Goal: Task Accomplishment & Management: Use online tool/utility

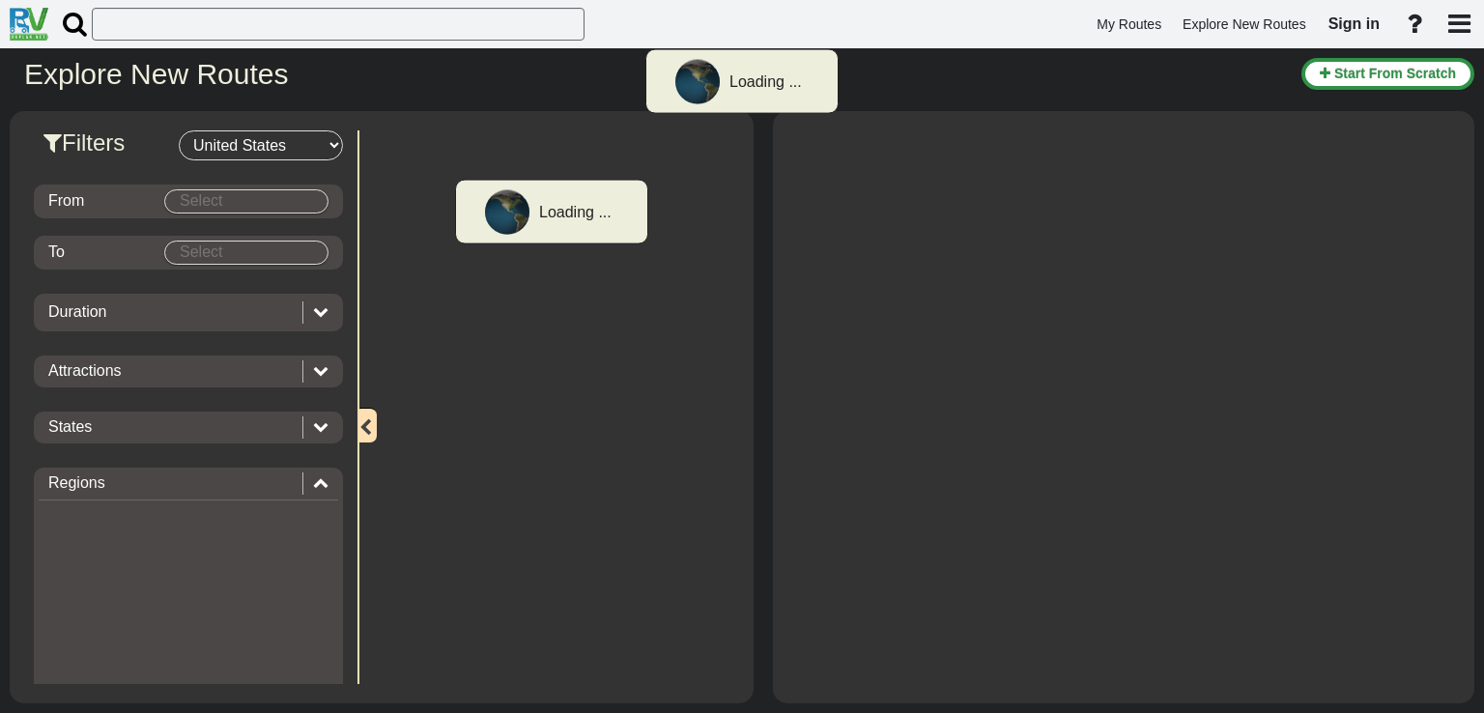
select select "number:2"
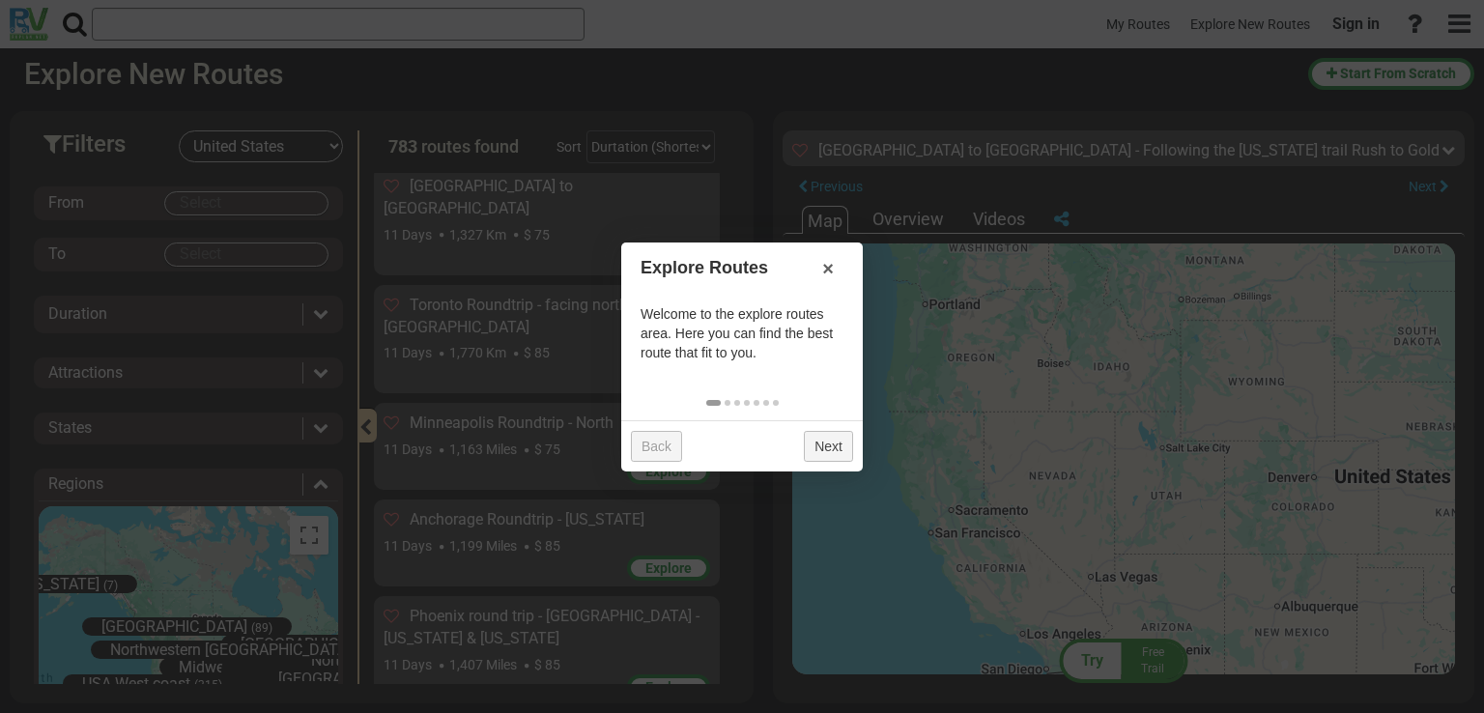
scroll to position [13960, 0]
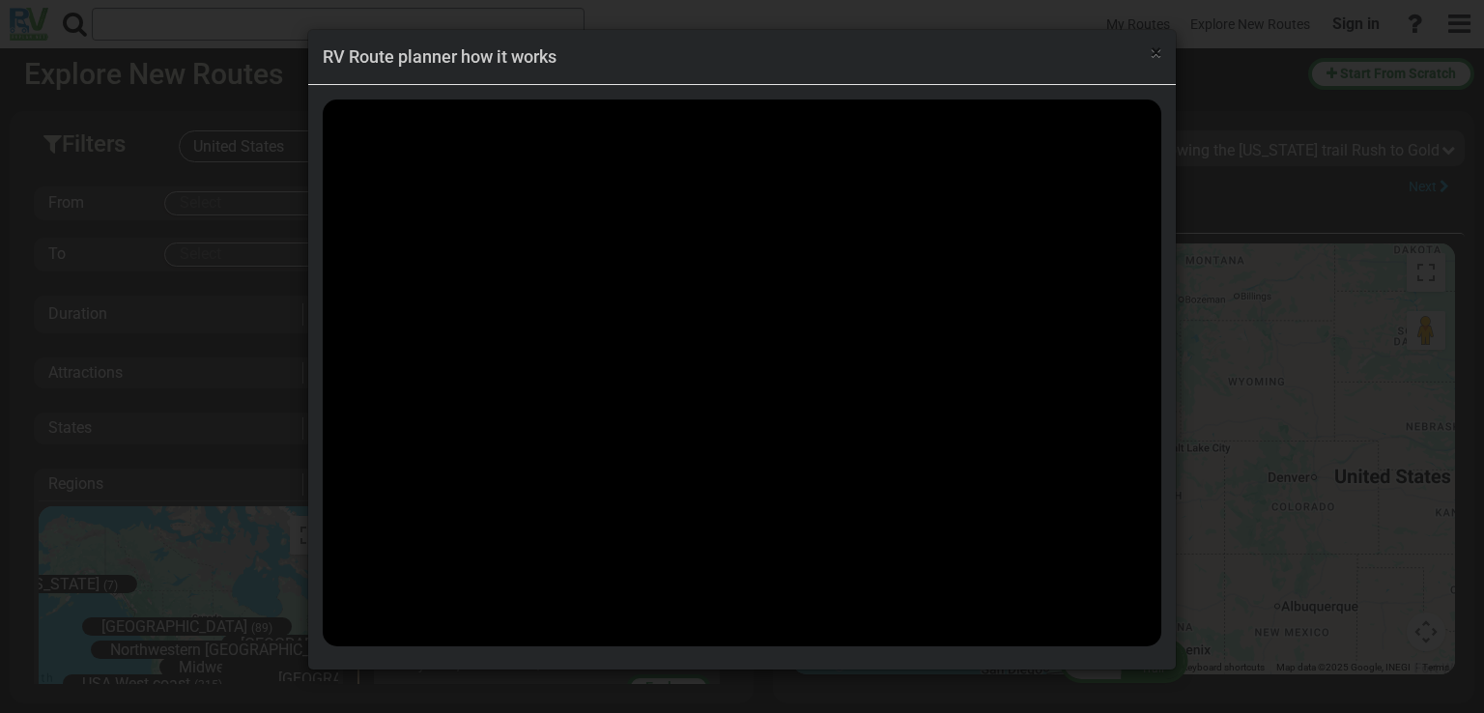
click at [1151, 55] on span "×" at bounding box center [1155, 52] width 11 height 23
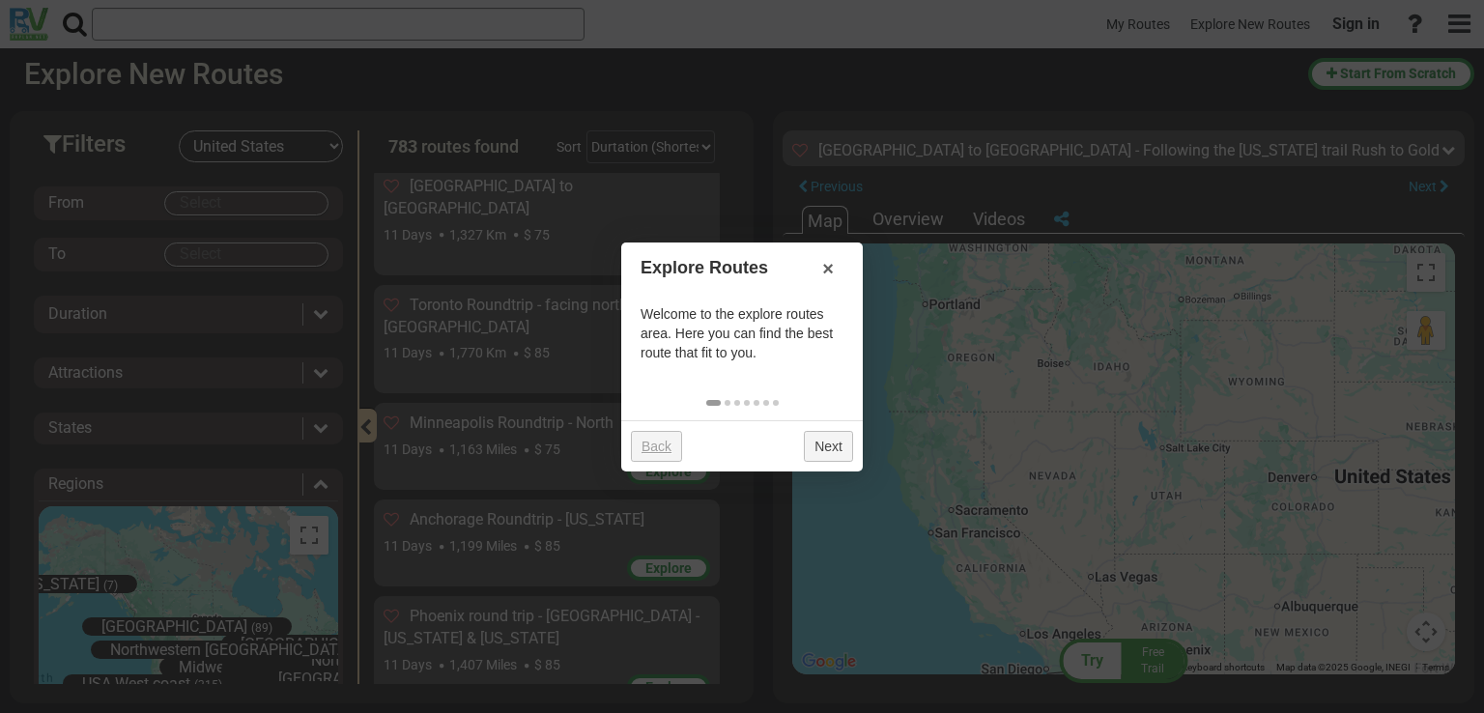
click at [661, 441] on link "Back" at bounding box center [656, 446] width 51 height 31
click at [811, 437] on link "Next" at bounding box center [828, 446] width 49 height 31
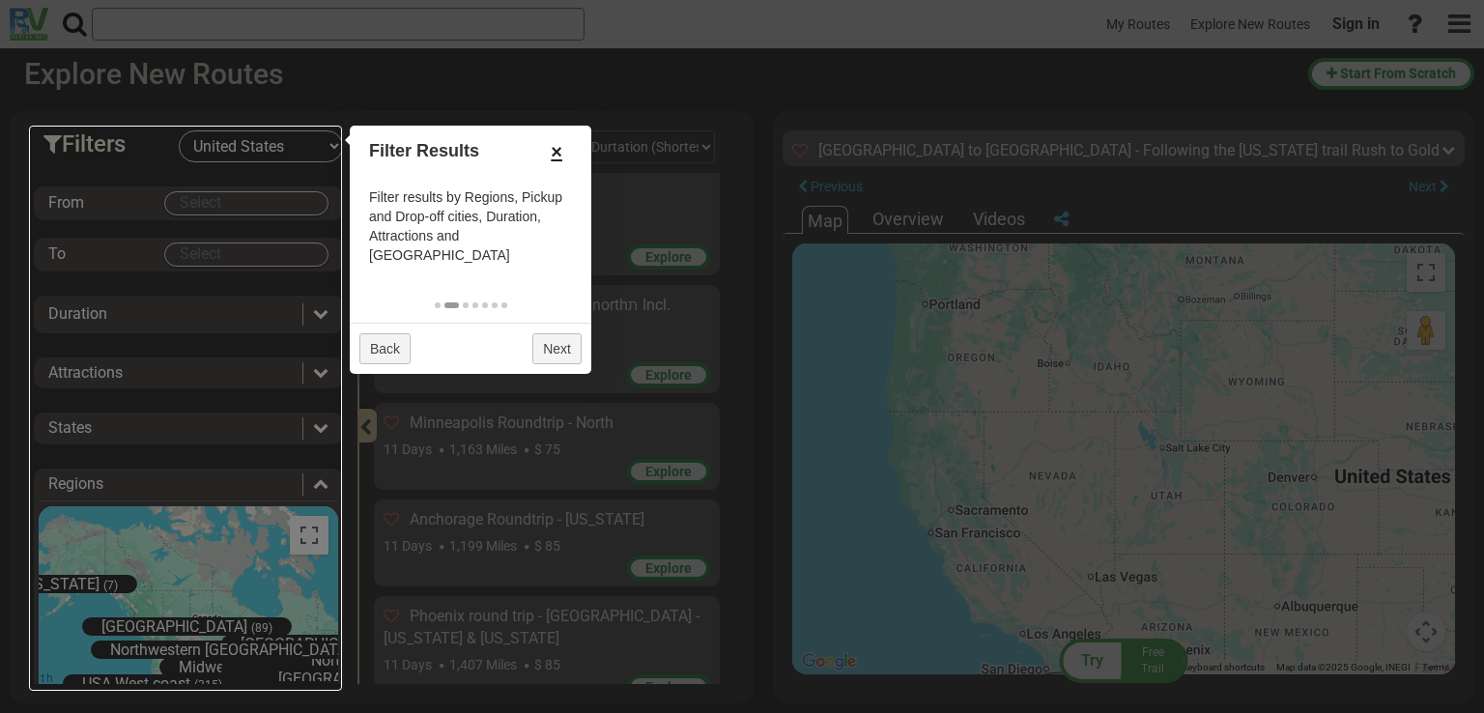
click at [567, 152] on link "×" at bounding box center [556, 151] width 31 height 33
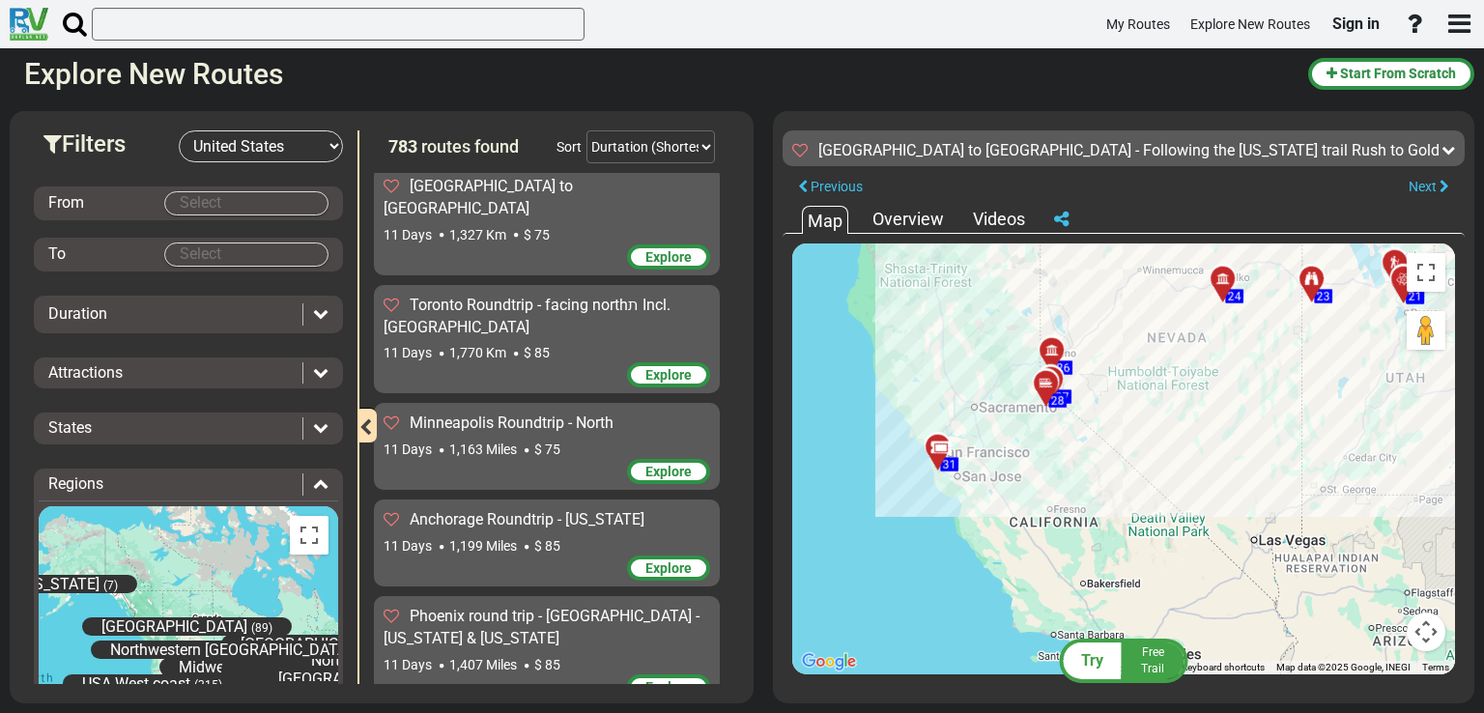
drag, startPoint x: 1214, startPoint y: 406, endPoint x: 1067, endPoint y: 461, distance: 156.8
click at [1067, 461] on div "To activate drag with keyboard, press Alt + Enter. Once in keyboard drag state,…" at bounding box center [1123, 458] width 663 height 431
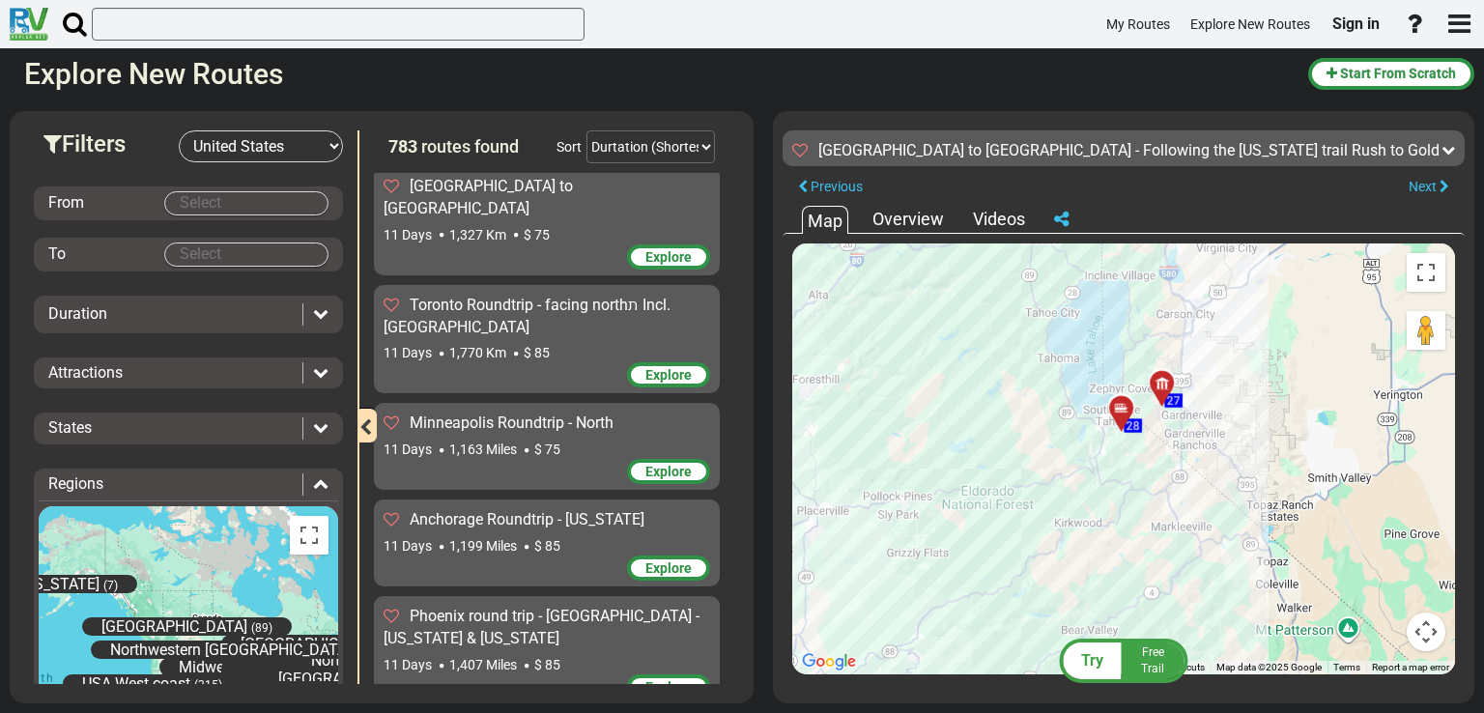
click at [1124, 408] on div at bounding box center [1128, 416] width 32 height 30
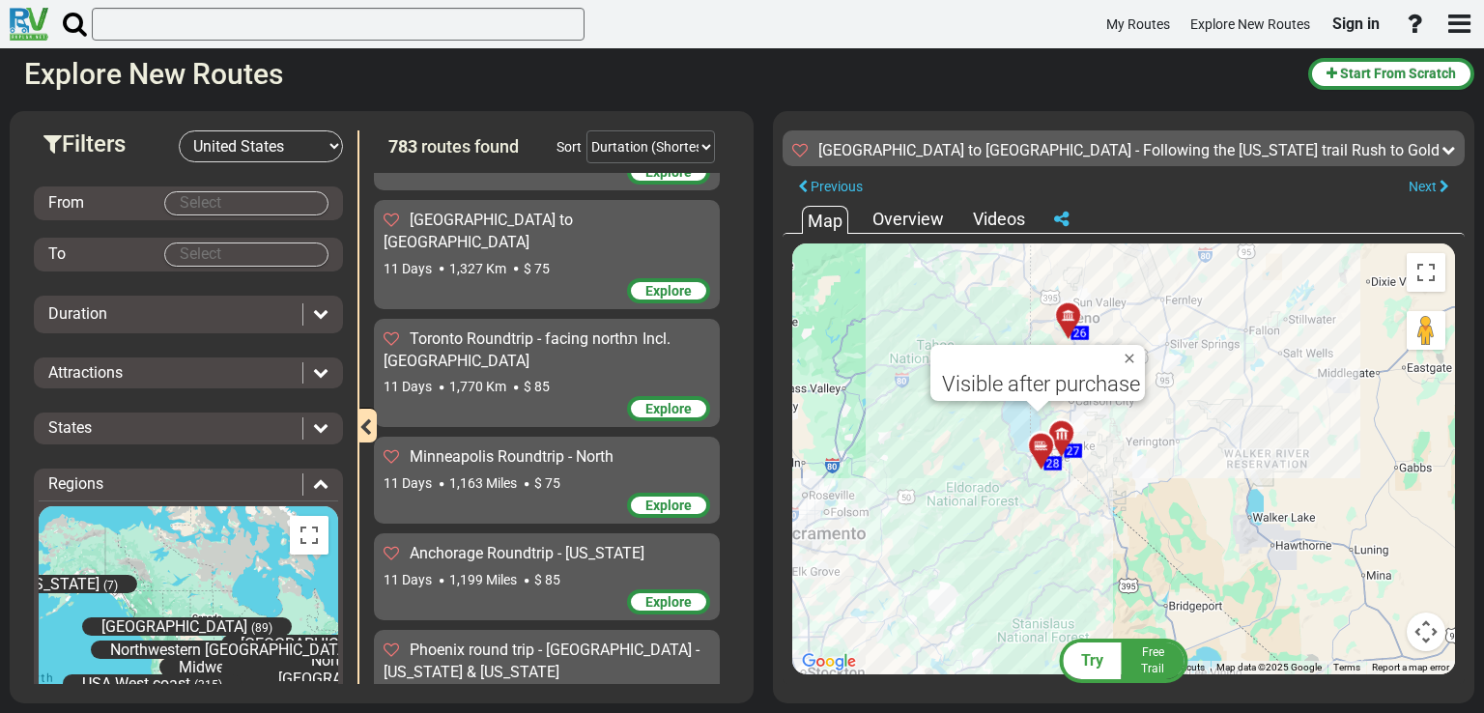
scroll to position [13936, 0]
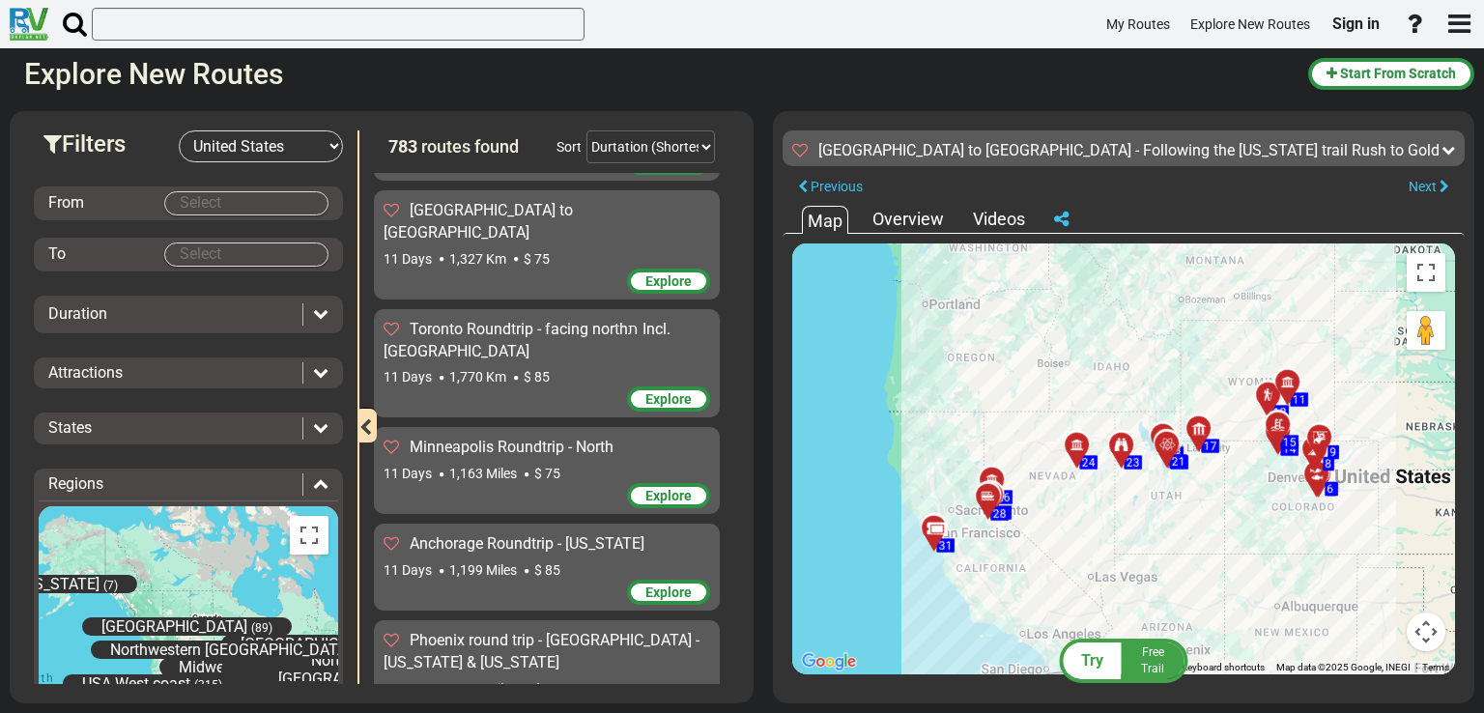
scroll to position [132, 0]
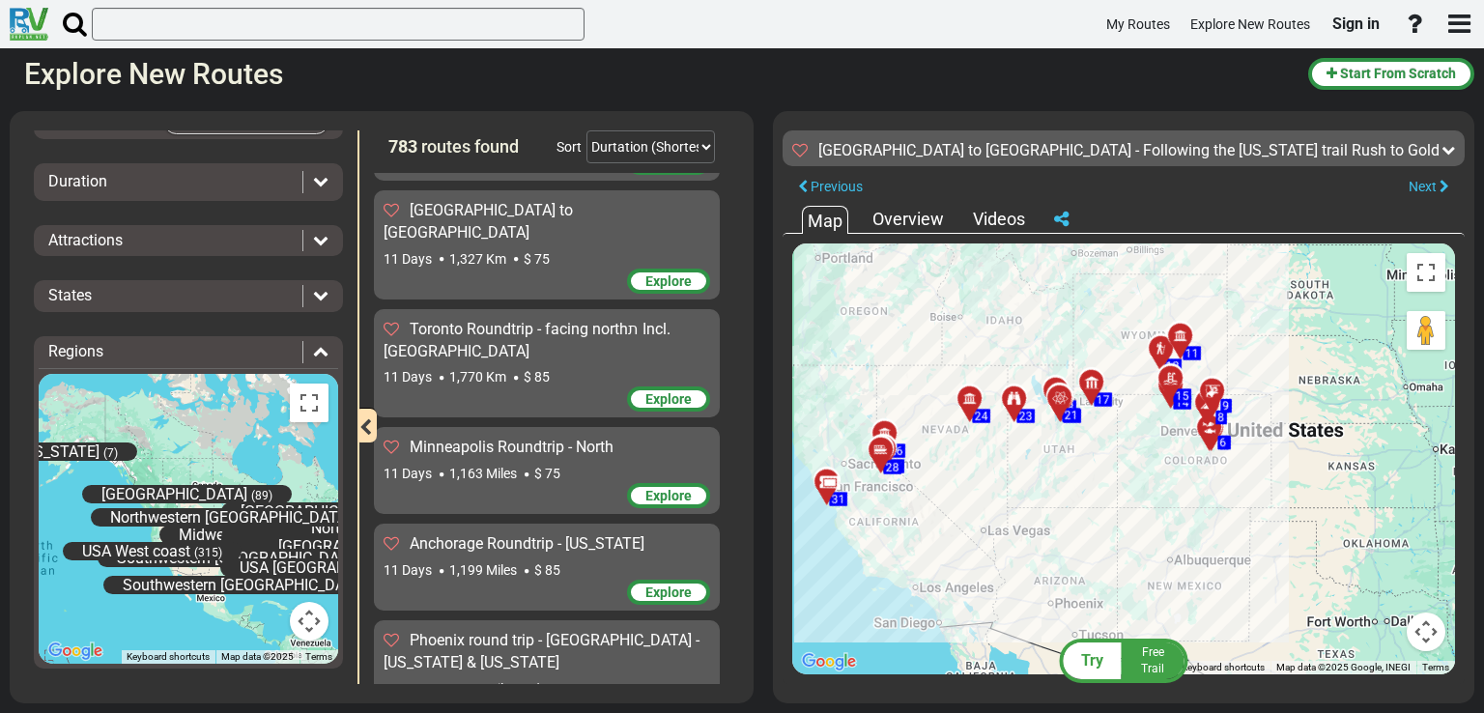
click at [1059, 399] on div at bounding box center [1066, 405] width 32 height 30
click at [1143, 665] on span "Free Trail" at bounding box center [1152, 660] width 23 height 30
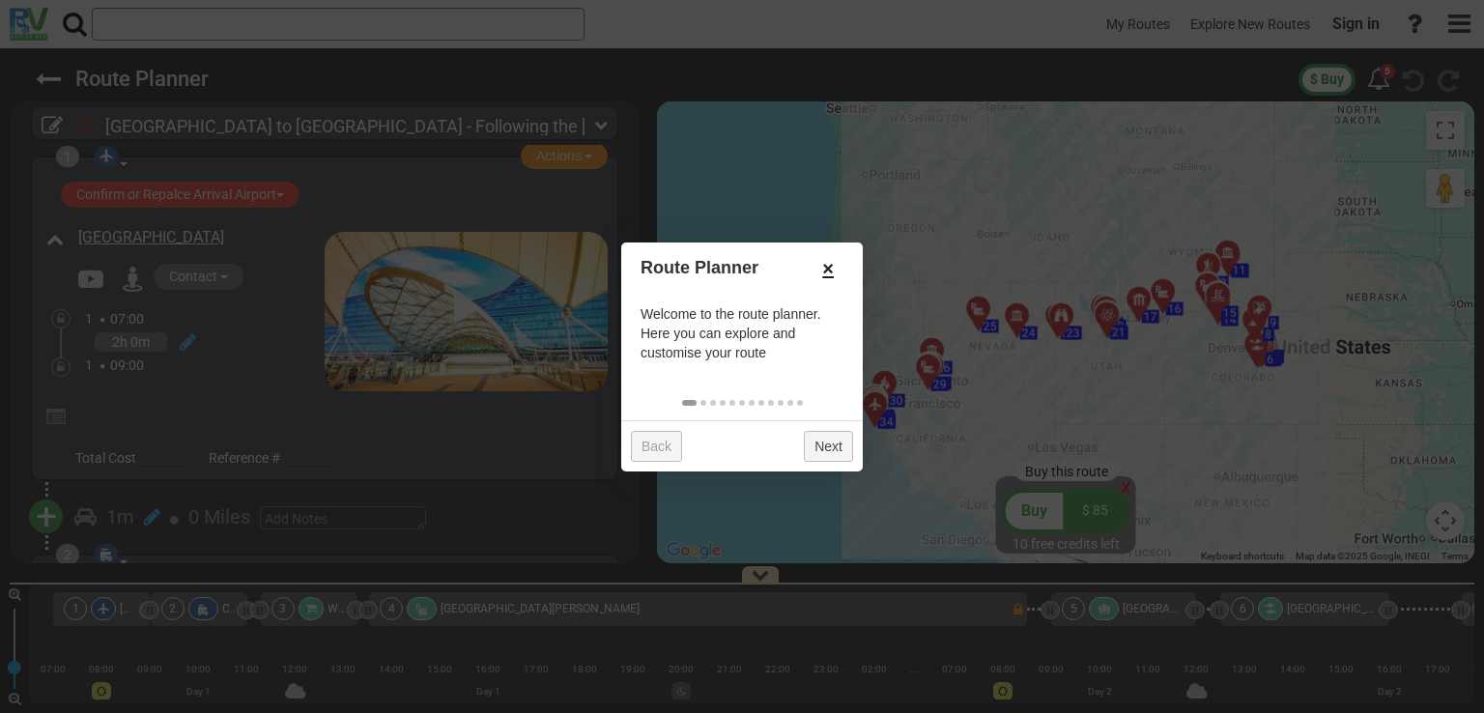
click at [824, 264] on link "×" at bounding box center [827, 268] width 31 height 33
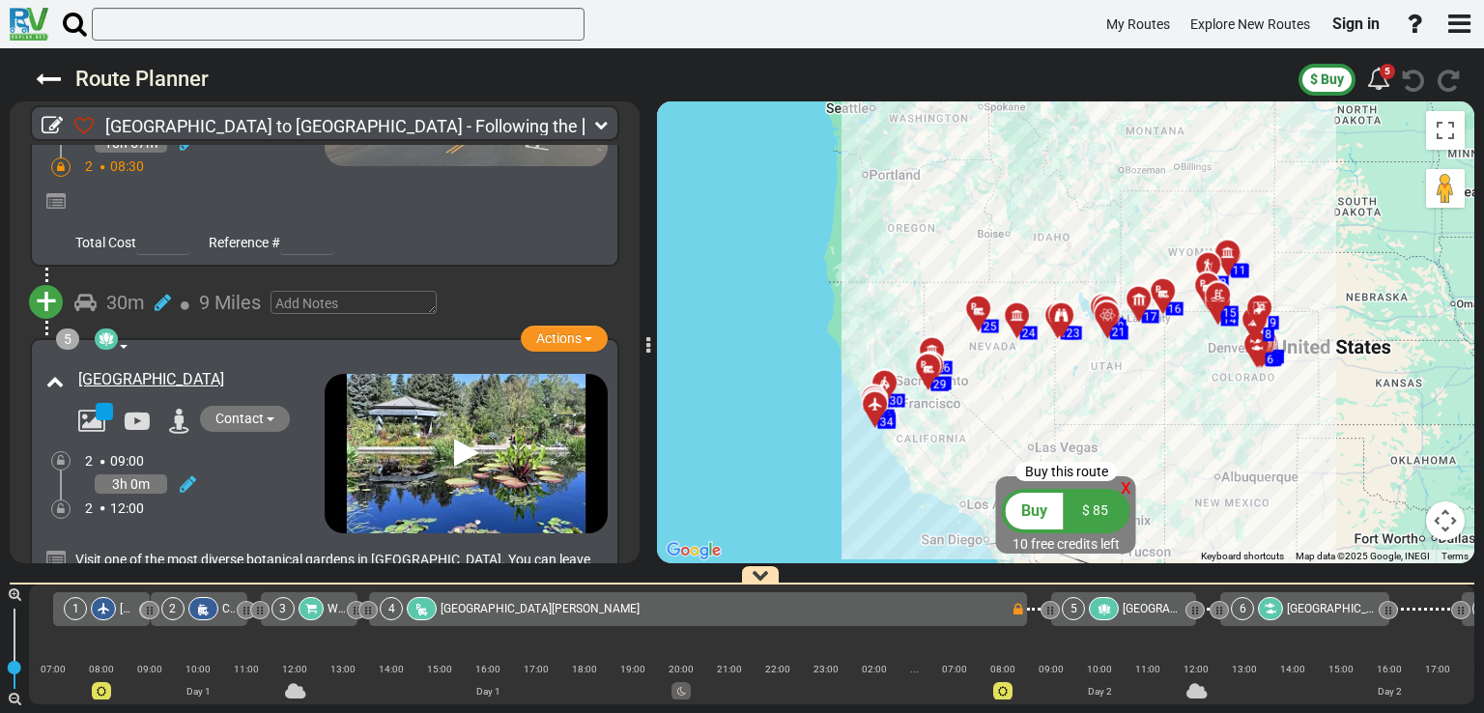
scroll to position [1178, 0]
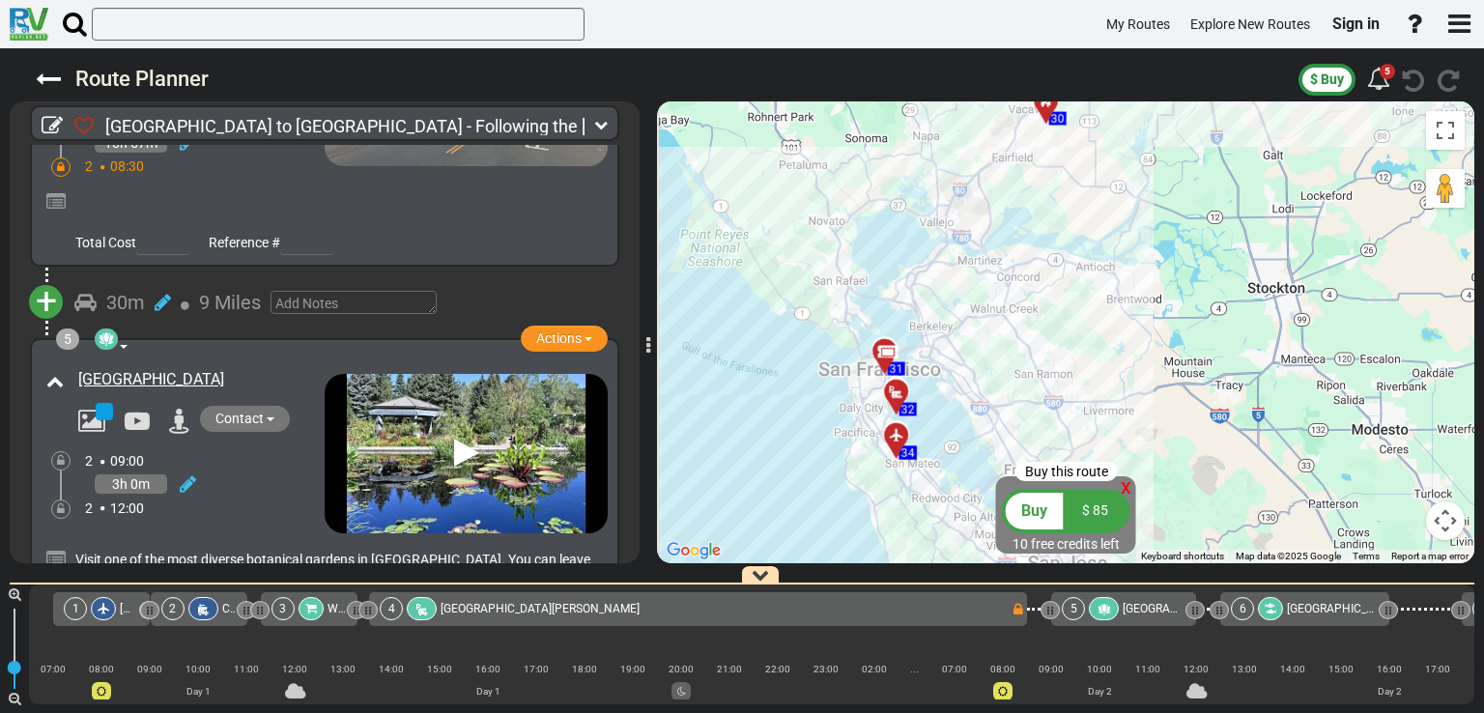
drag, startPoint x: 807, startPoint y: 411, endPoint x: 1043, endPoint y: 372, distance: 239.0
click at [1043, 372] on div "To activate drag with keyboard, press Alt + Enter. Once in keyboard drag state,…" at bounding box center [1065, 332] width 817 height 462
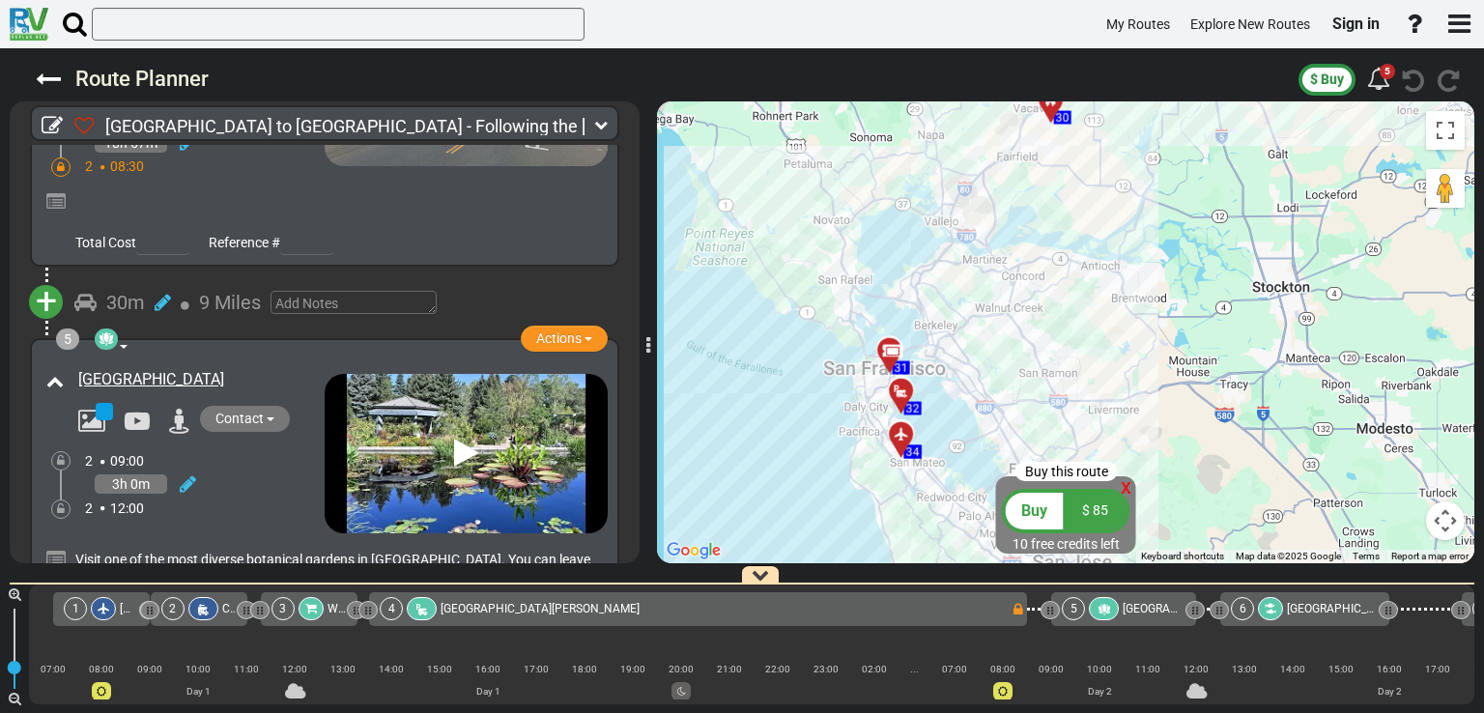
click at [900, 441] on div at bounding box center [907, 443] width 32 height 30
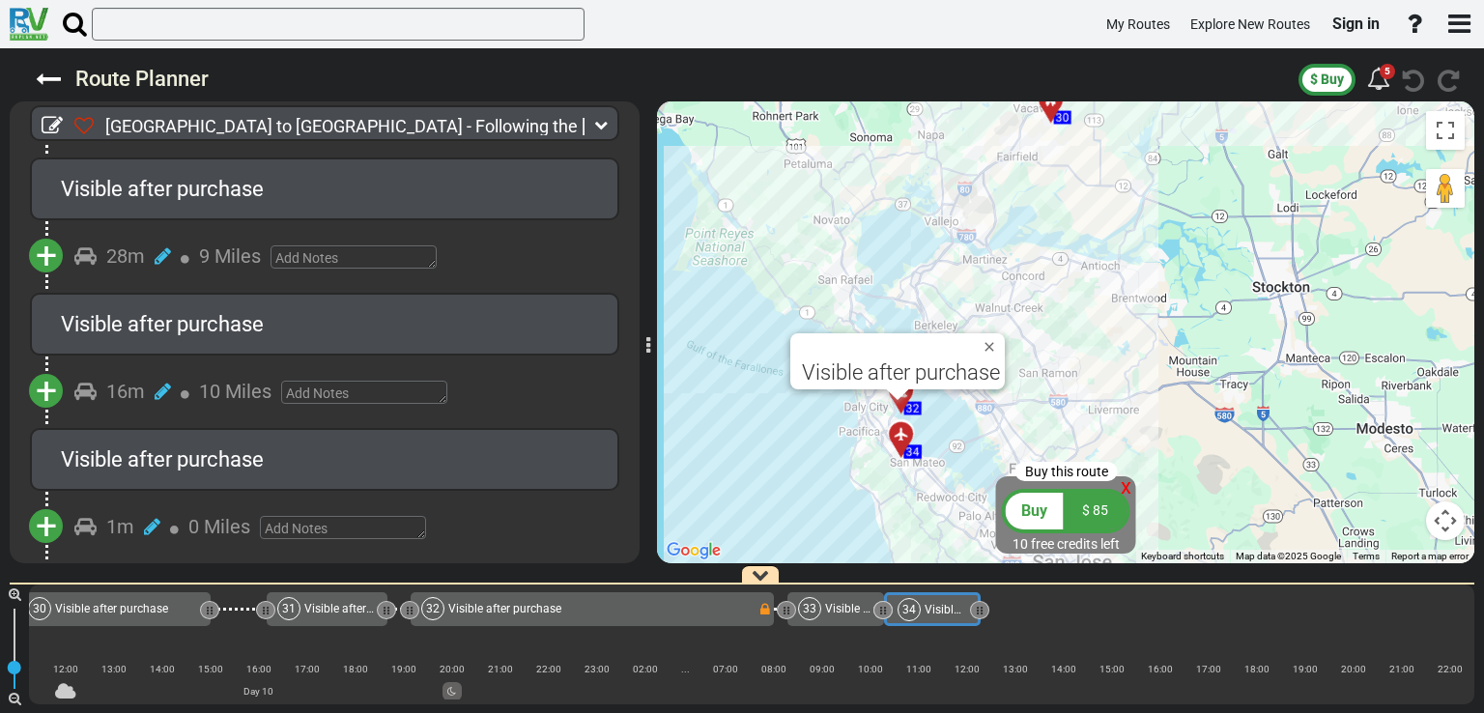
scroll to position [6304, 0]
click at [900, 399] on div at bounding box center [898, 395] width 24 height 12
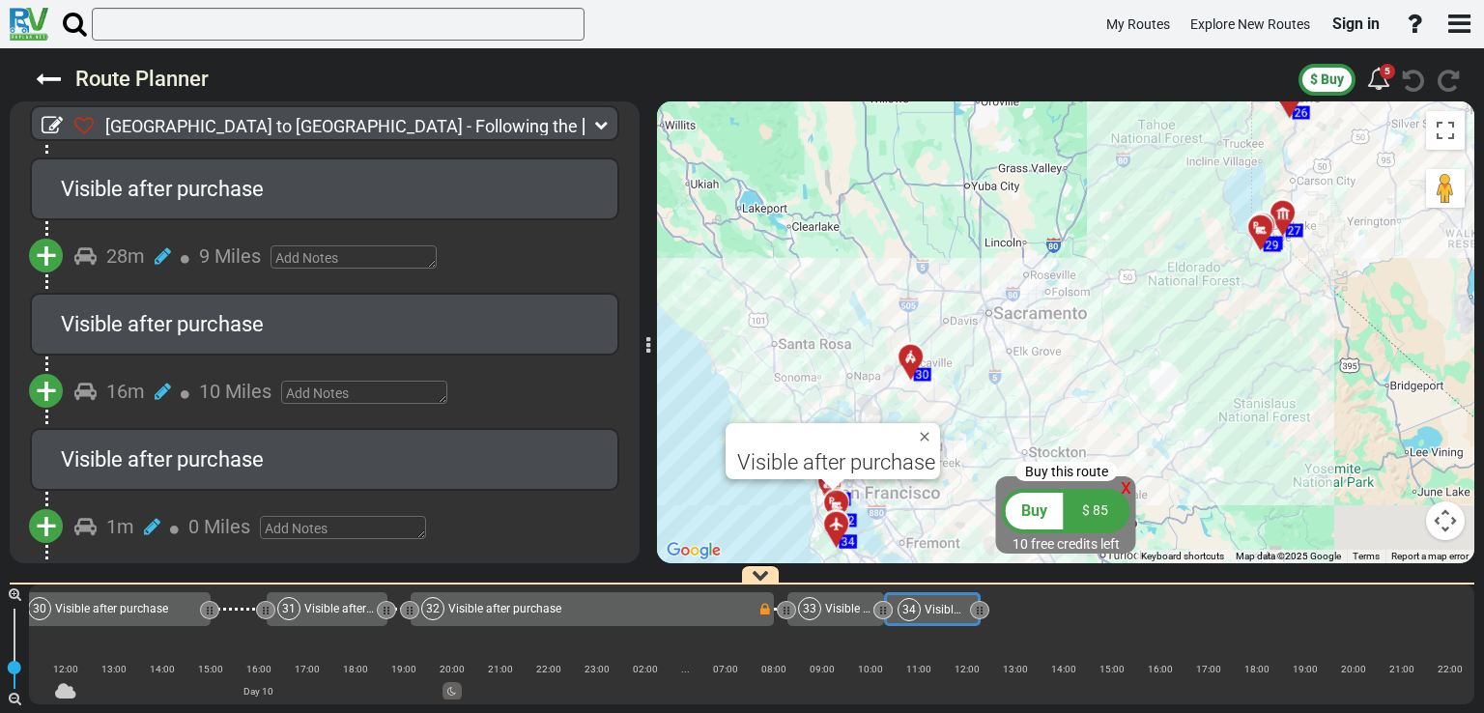
drag, startPoint x: 1326, startPoint y: 289, endPoint x: 943, endPoint y: 513, distance: 444.1
click at [943, 513] on div "To activate drag with keyboard, press Alt + Enter. Once in keyboard drag state,…" at bounding box center [1065, 332] width 817 height 462
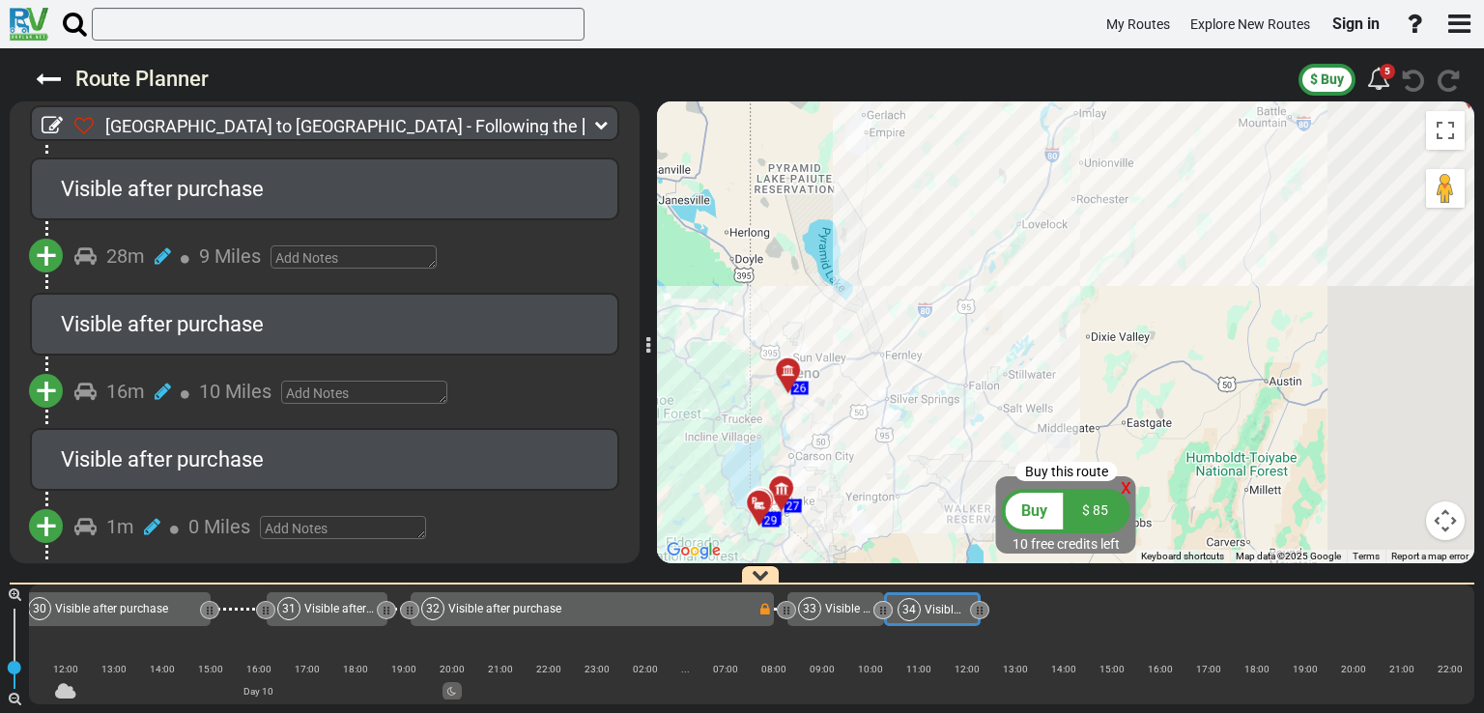
drag, startPoint x: 1248, startPoint y: 327, endPoint x: 995, endPoint y: 461, distance: 286.0
click at [995, 461] on div "To activate drag with keyboard, press Alt + Enter. Once in keyboard drag state,…" at bounding box center [1065, 332] width 817 height 462
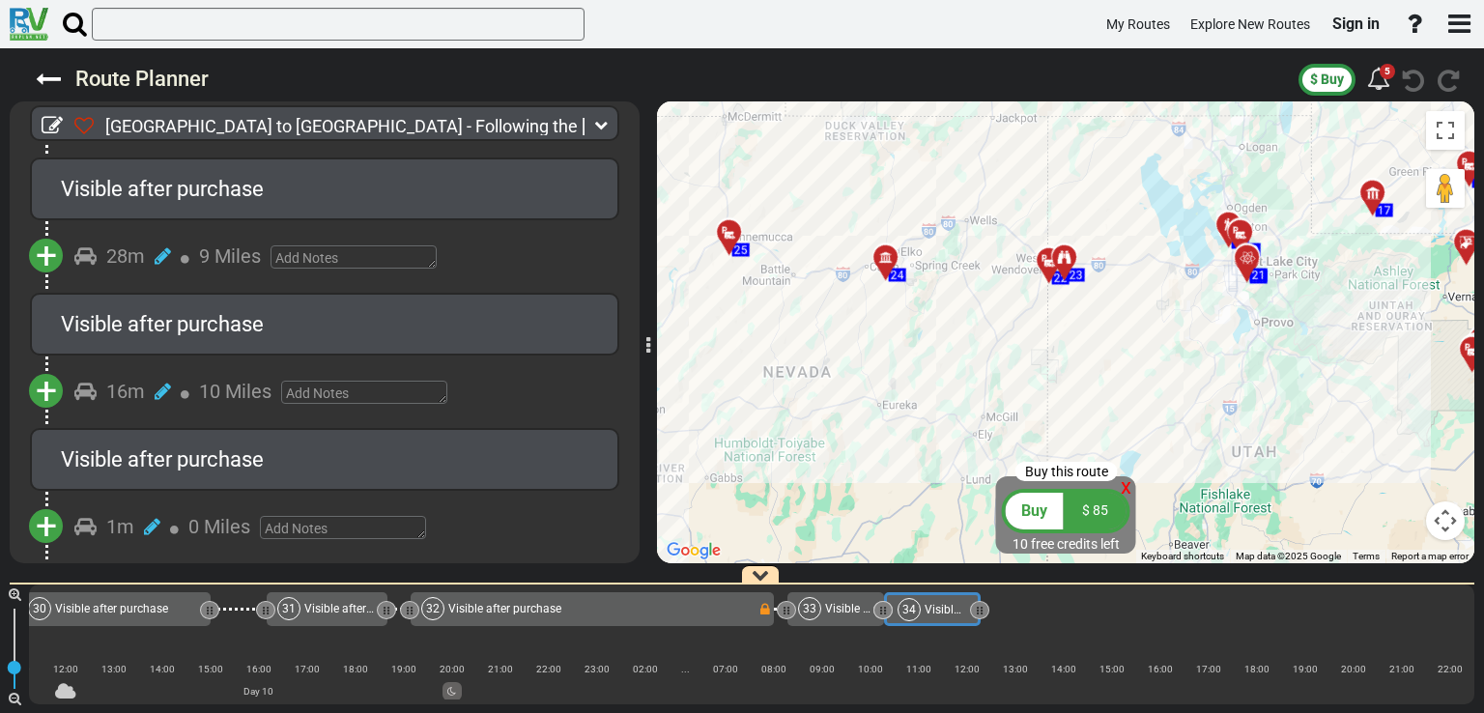
drag, startPoint x: 1336, startPoint y: 305, endPoint x: 823, endPoint y: 416, distance: 524.8
click at [823, 416] on div "To activate drag with keyboard, press Alt + Enter. Once in keyboard drag state,…" at bounding box center [1065, 332] width 817 height 462
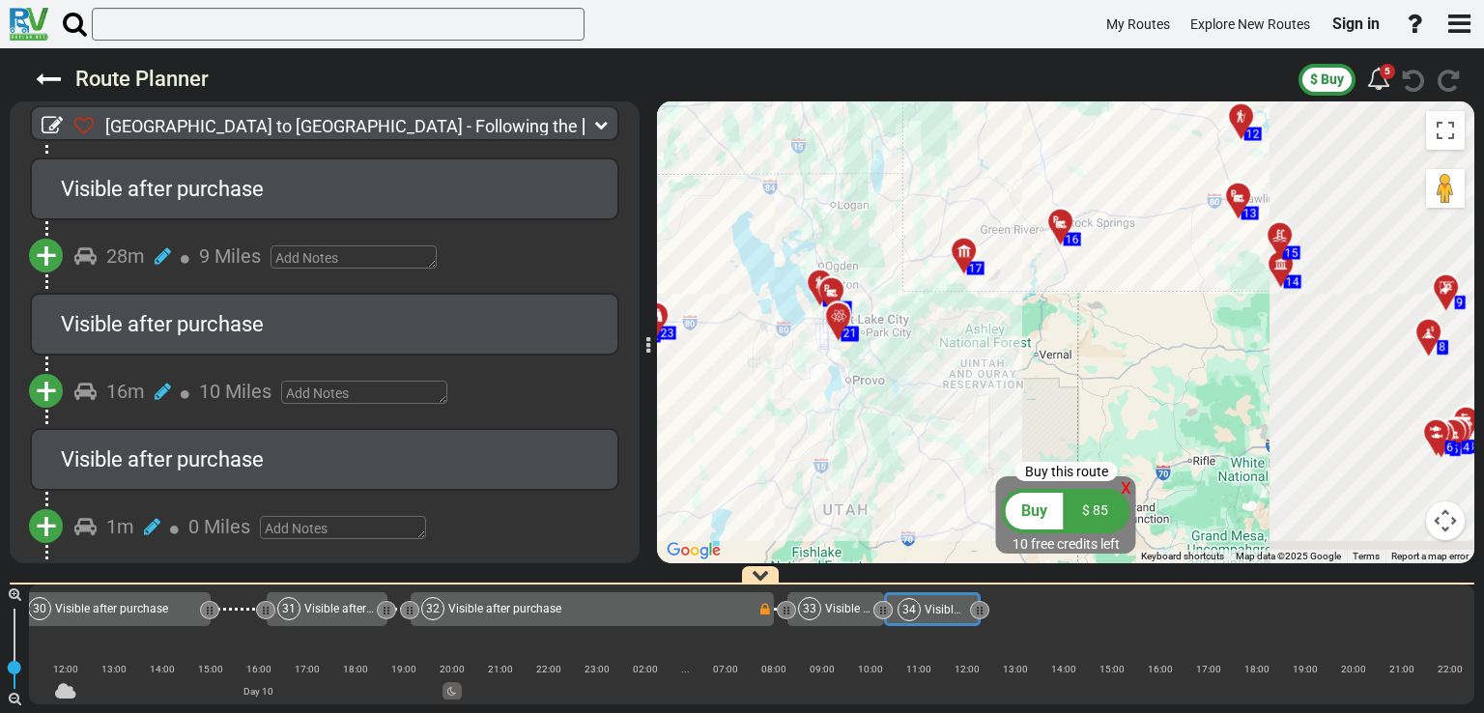
drag, startPoint x: 1115, startPoint y: 279, endPoint x: 722, endPoint y: 336, distance: 396.3
click at [722, 336] on div "To activate drag with keyboard, press Alt + Enter. Once in keyboard drag state,…" at bounding box center [1065, 332] width 817 height 462
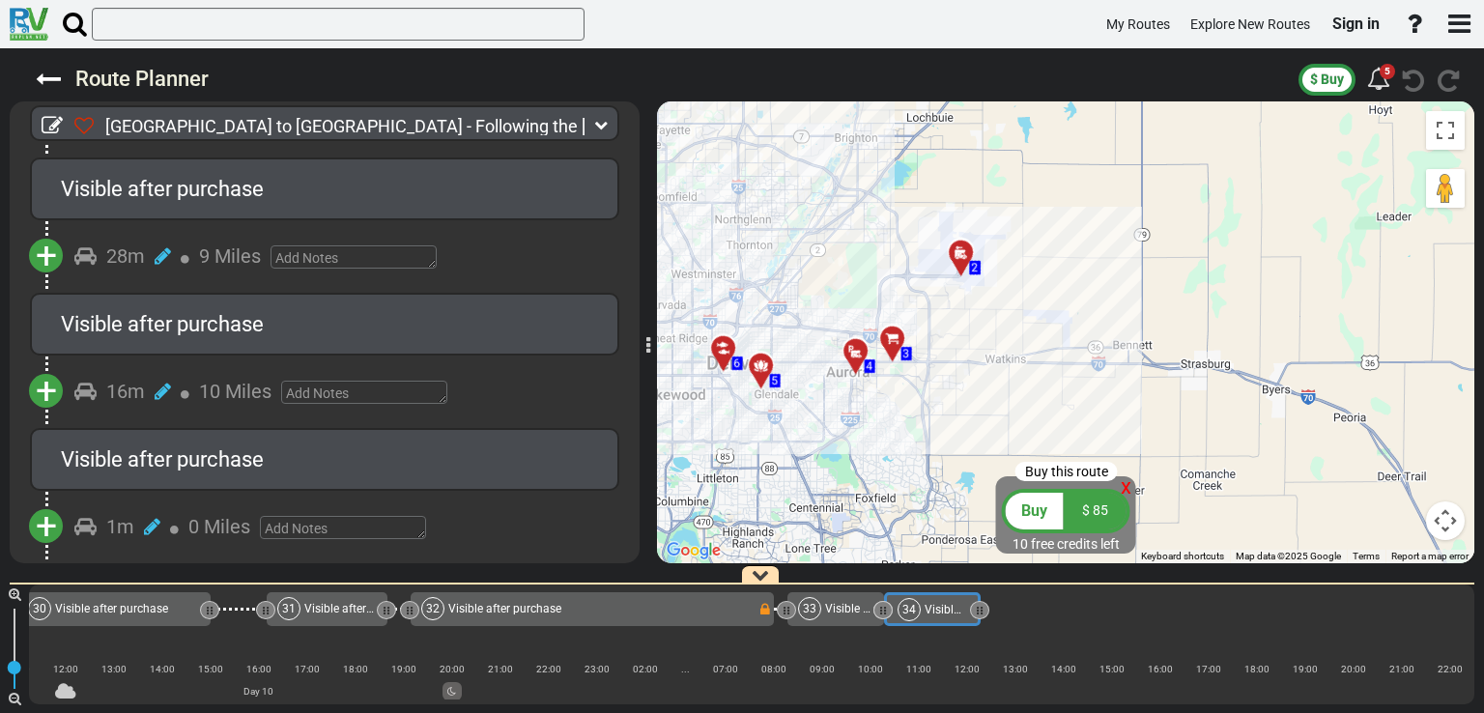
click at [966, 259] on div at bounding box center [967, 261] width 32 height 30
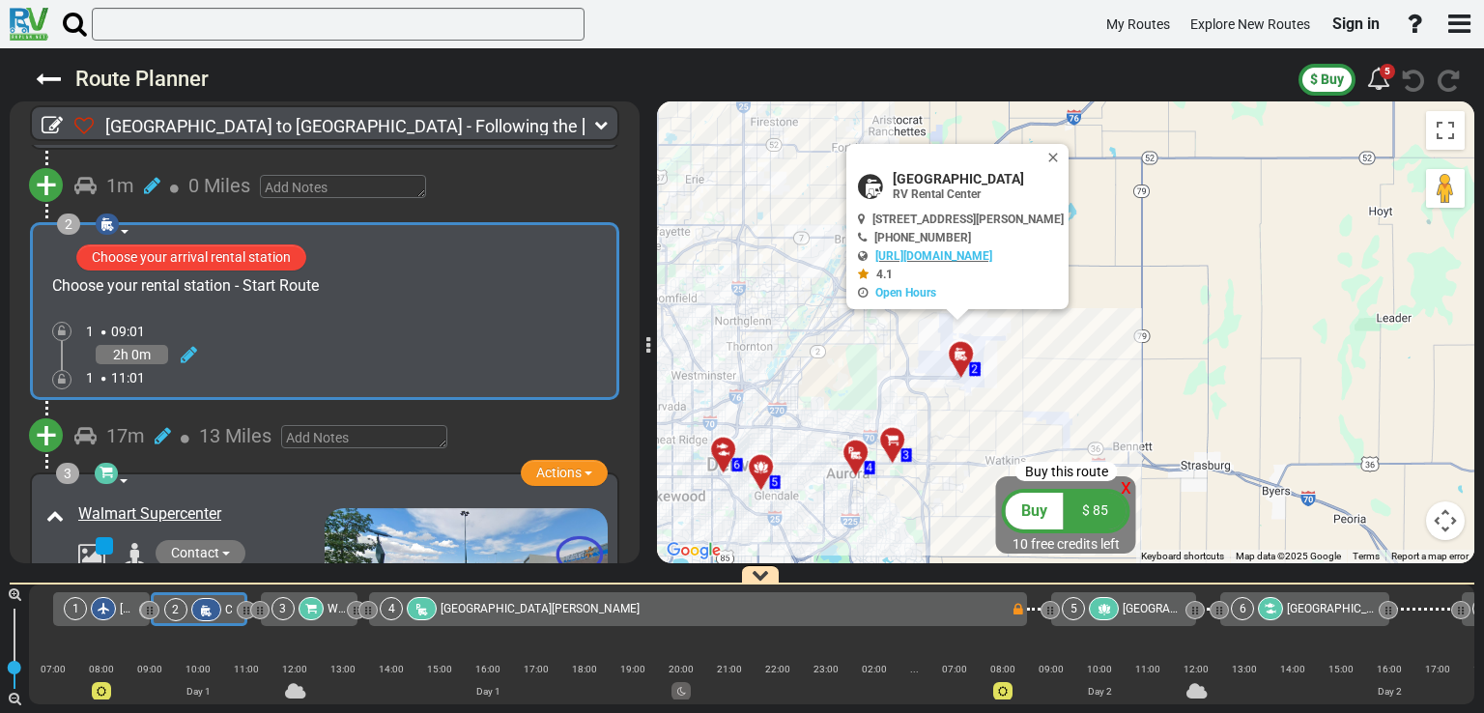
scroll to position [328, 0]
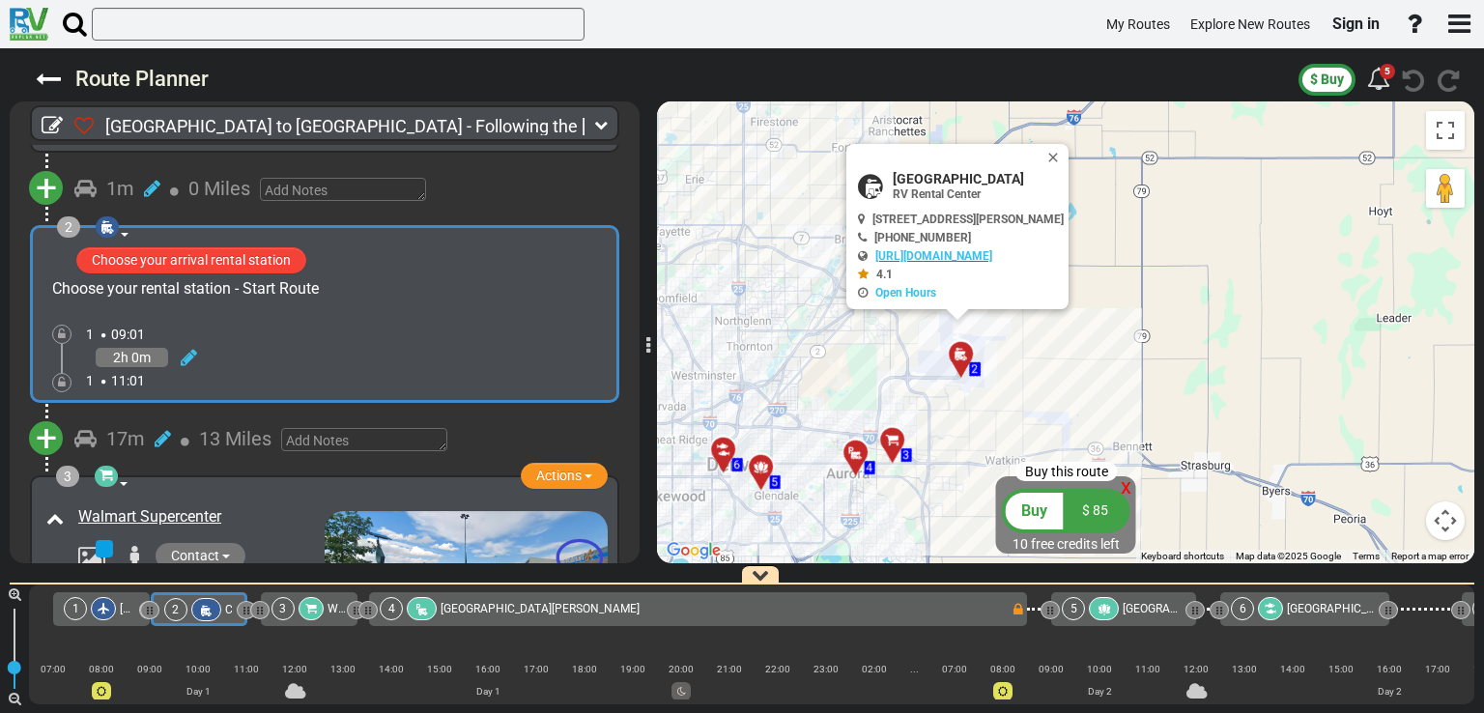
click at [893, 448] on div at bounding box center [899, 449] width 32 height 30
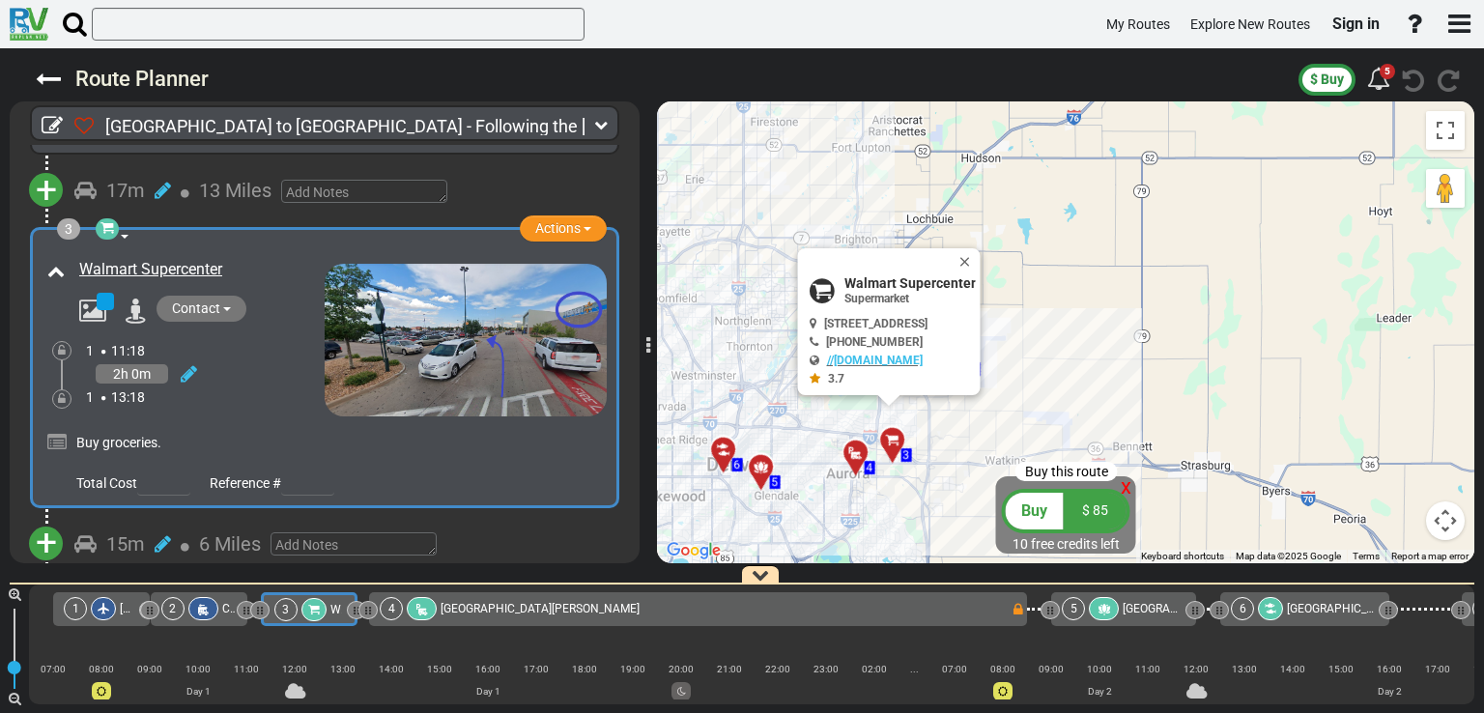
click at [846, 453] on icon at bounding box center [855, 452] width 19 height 15
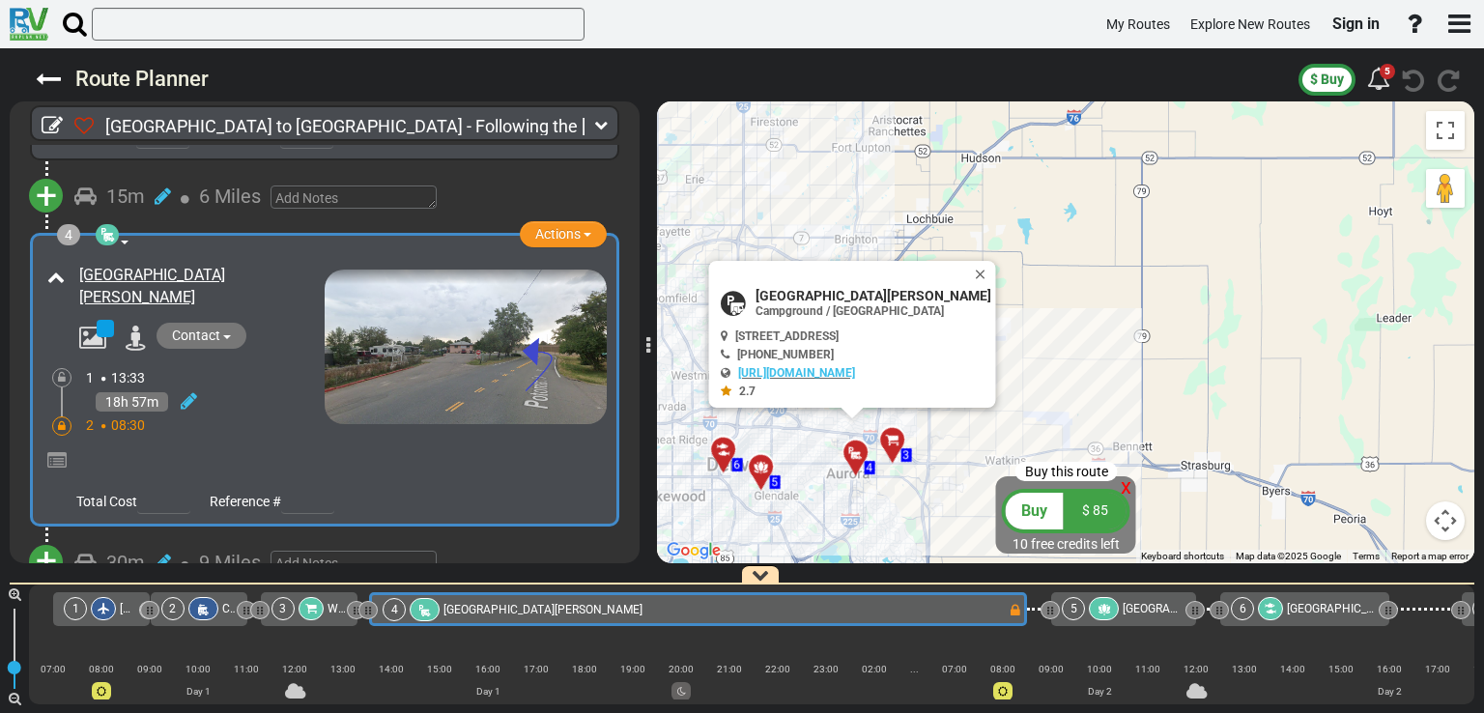
scroll to position [922, 0]
click at [765, 472] on div at bounding box center [767, 476] width 32 height 30
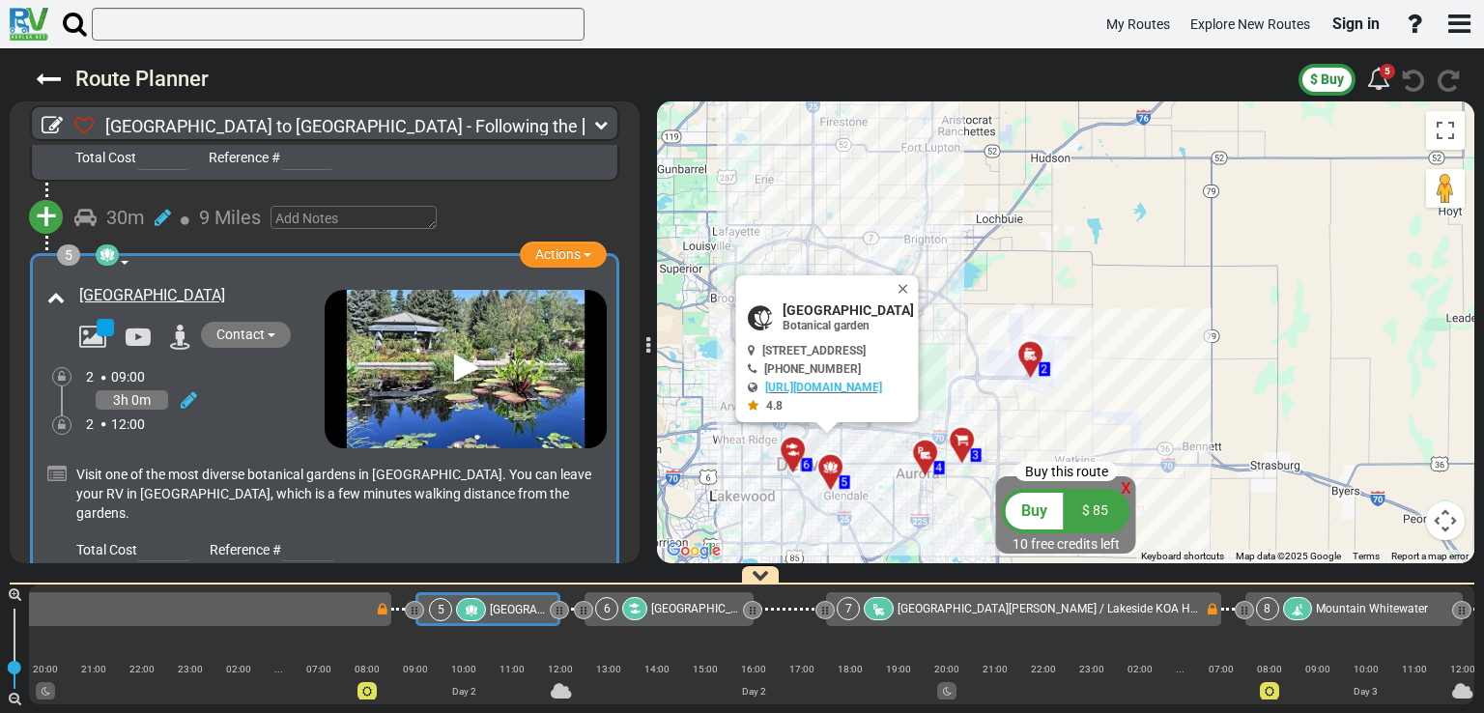
scroll to position [1263, 0]
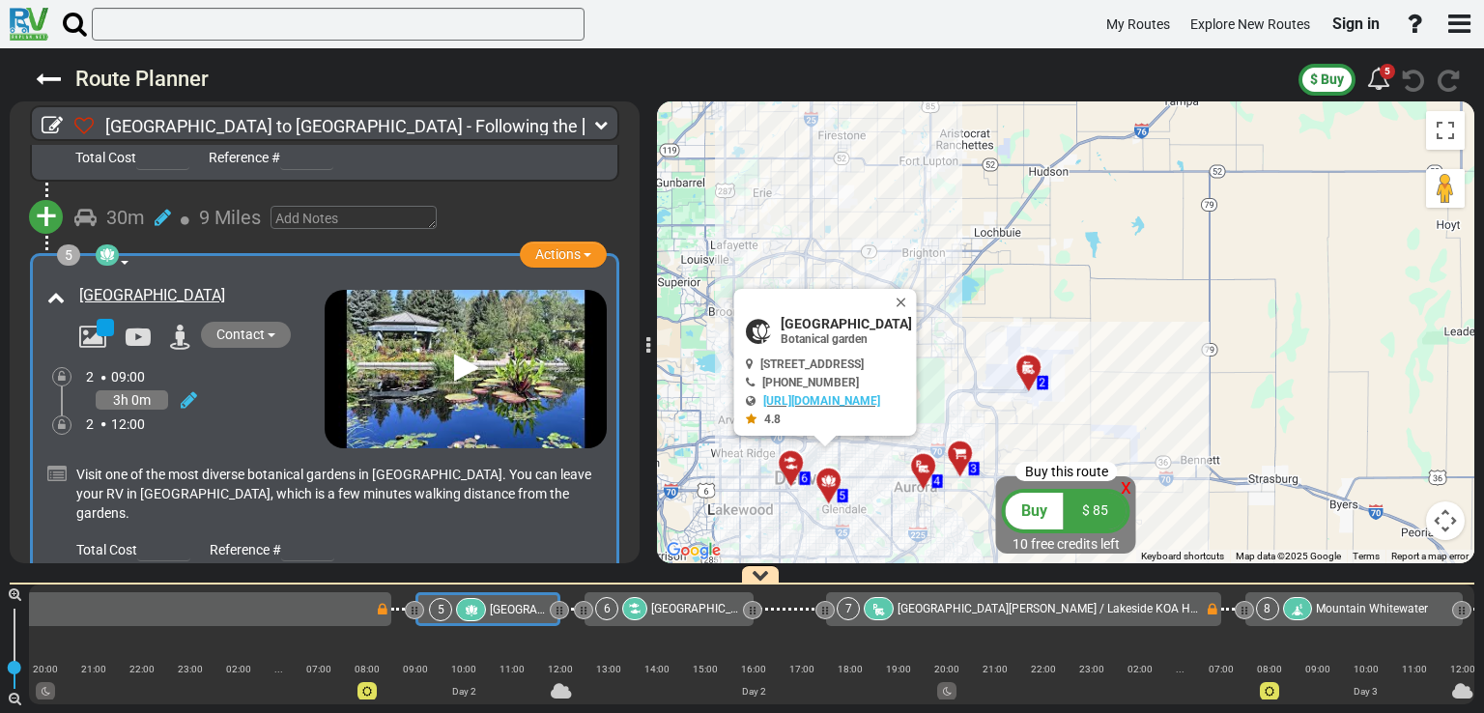
drag, startPoint x: 815, startPoint y: 232, endPoint x: 813, endPoint y: 248, distance: 16.5
click at [813, 248] on div "To activate drag with keyboard, press Alt + Enter. Once in keyboard drag state,…" at bounding box center [1065, 332] width 817 height 462
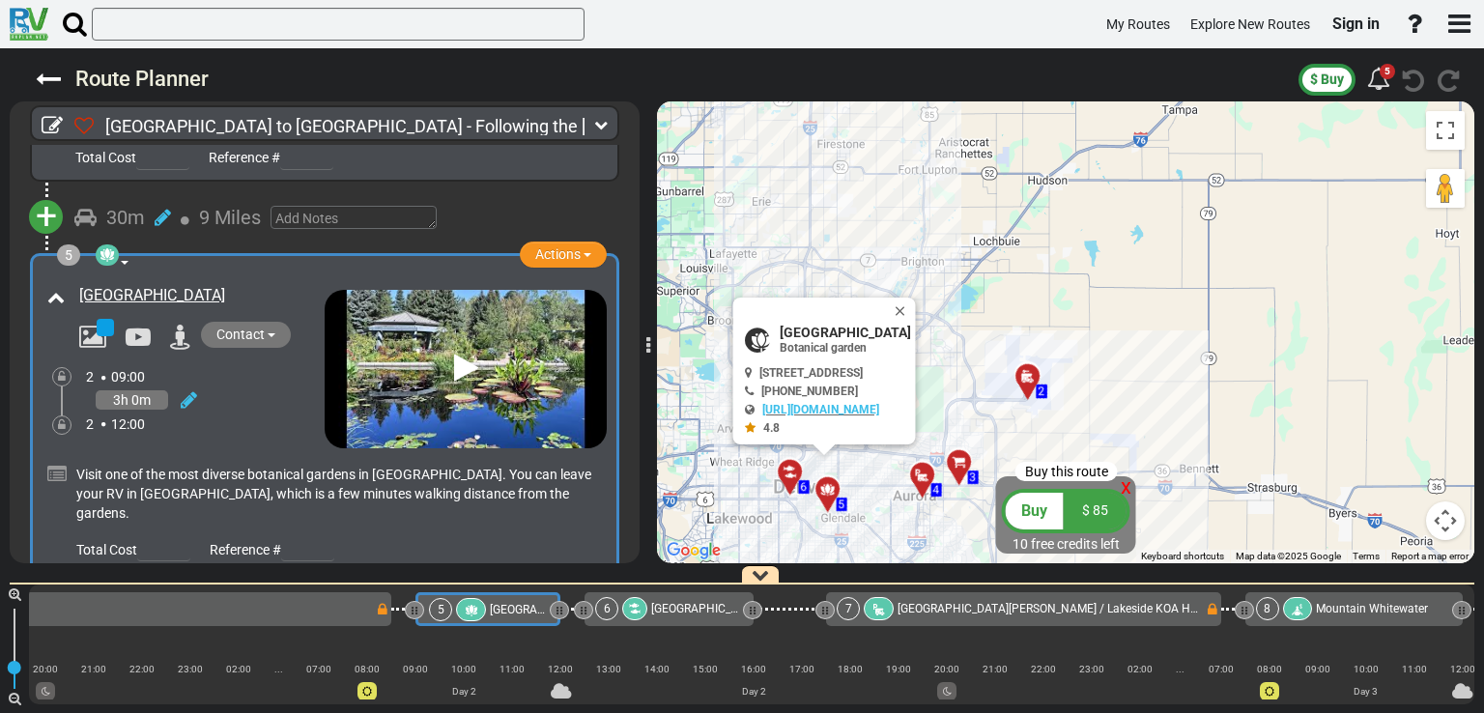
click at [813, 248] on div "To activate drag with keyboard, press Alt + Enter. Once in keyboard drag state,…" at bounding box center [1065, 332] width 817 height 462
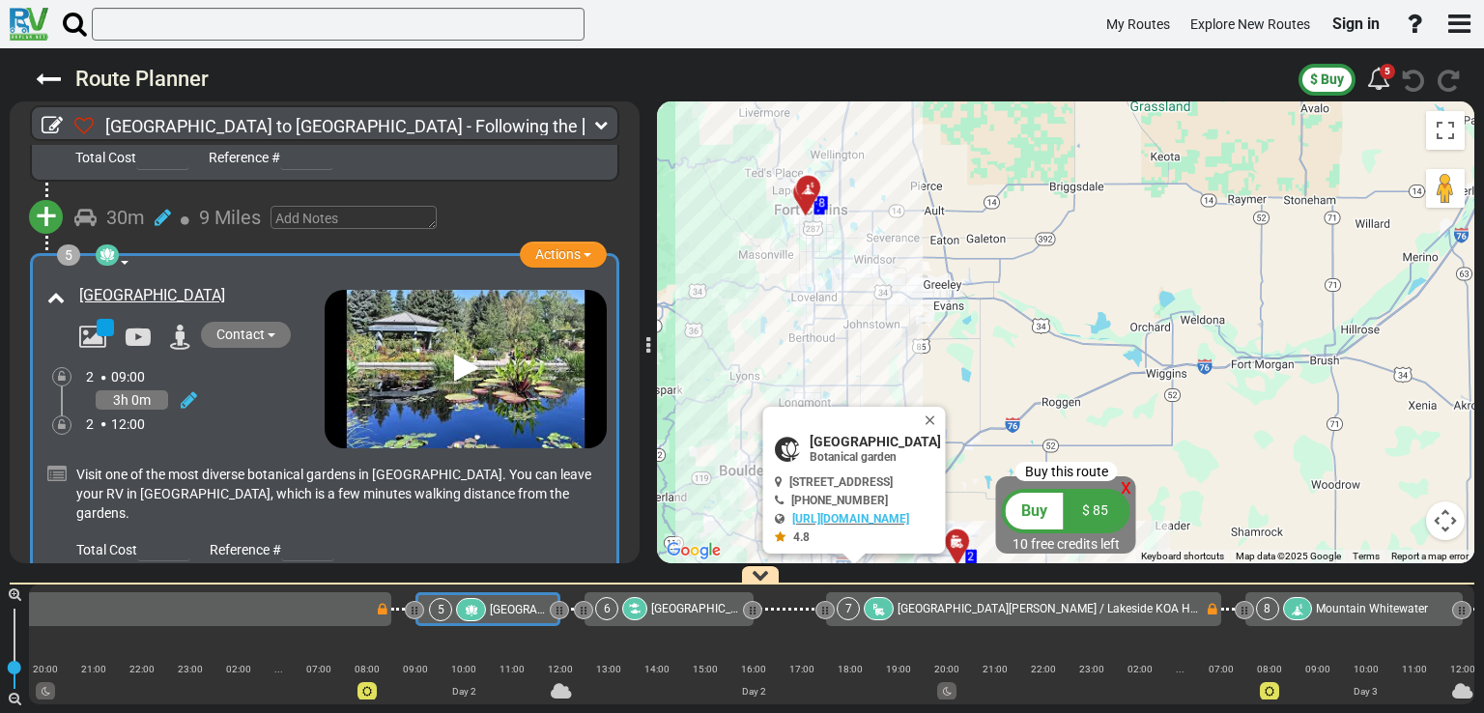
drag, startPoint x: 881, startPoint y: 149, endPoint x: 928, endPoint y: 450, distance: 305.0
click at [928, 450] on div "To activate drag with keyboard, press Alt + Enter. Once in keyboard drag state,…" at bounding box center [1065, 332] width 817 height 462
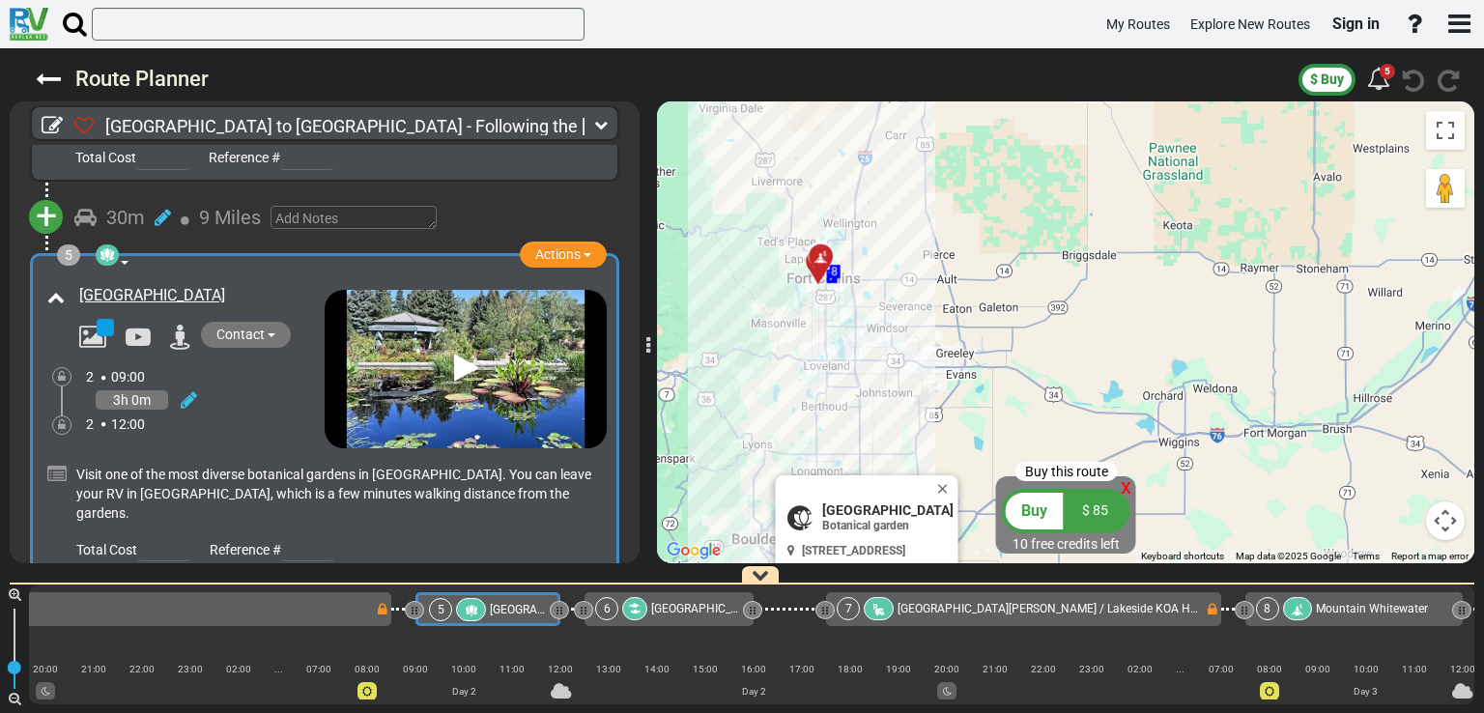
click at [822, 262] on div at bounding box center [827, 265] width 32 height 30
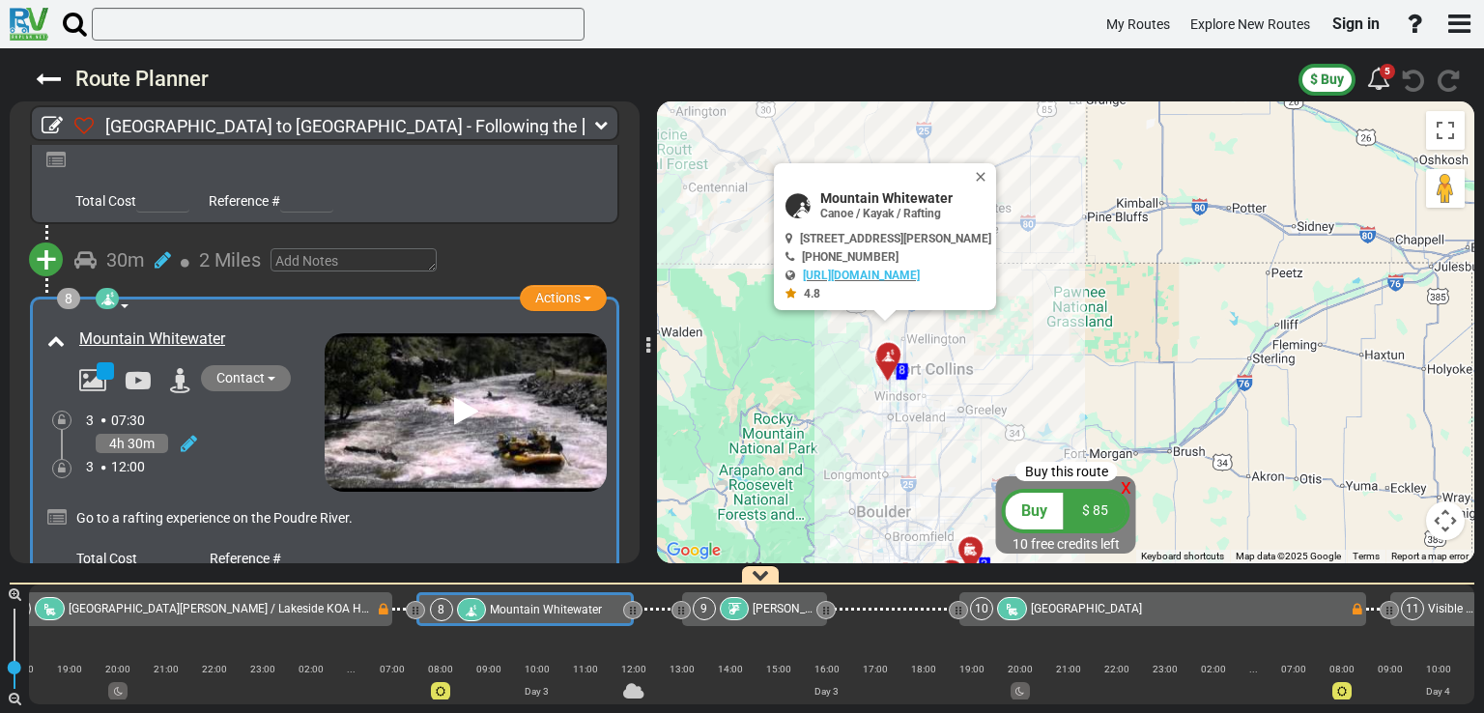
click at [846, 405] on div "To activate drag with keyboard, press Alt + Enter. Once in keyboard drag state,…" at bounding box center [1065, 332] width 817 height 462
